Goal: Information Seeking & Learning: Learn about a topic

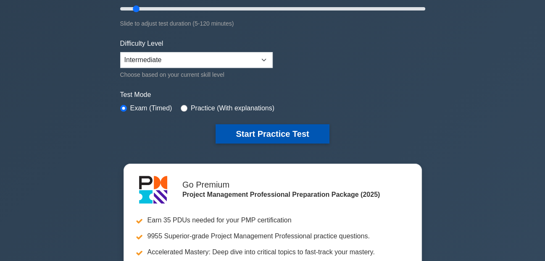
click at [288, 132] on button "Start Practice Test" at bounding box center [272, 133] width 113 height 19
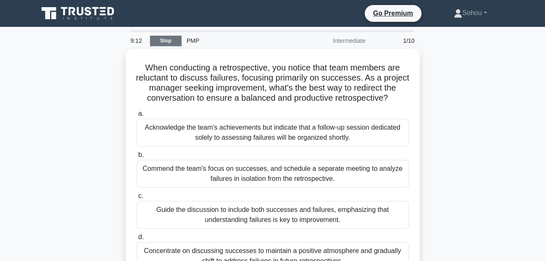
click at [170, 40] on link "Stop" at bounding box center [166, 41] width 32 height 11
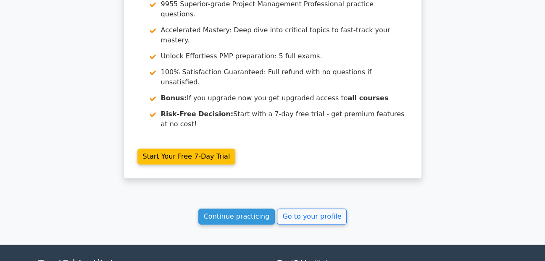
scroll to position [802, 0]
click at [294, 209] on link "Go to your profile" at bounding box center [312, 217] width 70 height 16
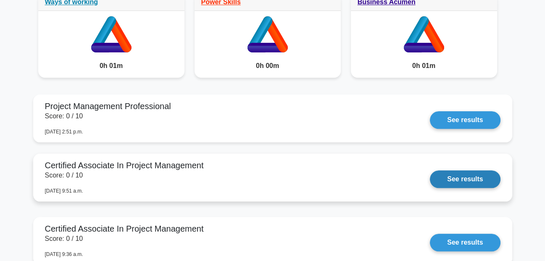
scroll to position [718, 0]
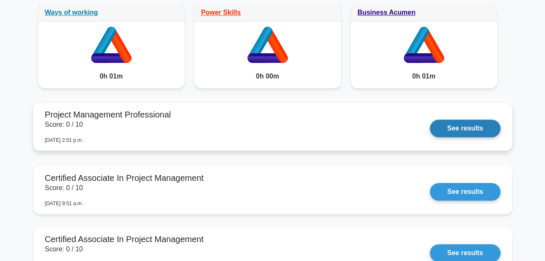
click at [432, 137] on link "See results" at bounding box center [465, 129] width 70 height 18
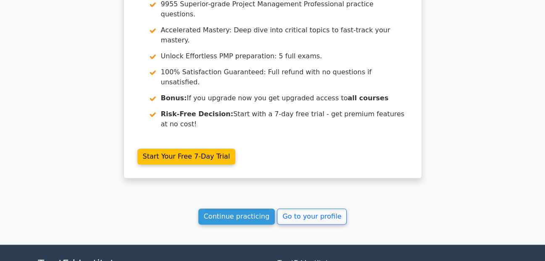
scroll to position [802, 0]
click at [316, 209] on link "Go to your profile" at bounding box center [312, 217] width 70 height 16
